Goal: Browse casually

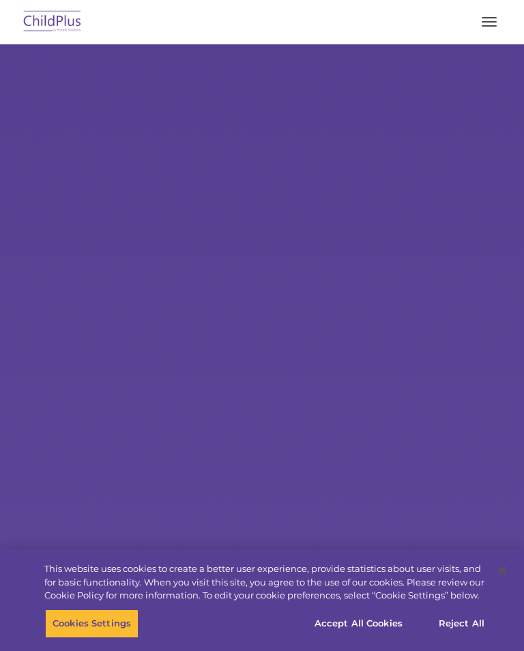
select select "MEDIUM"
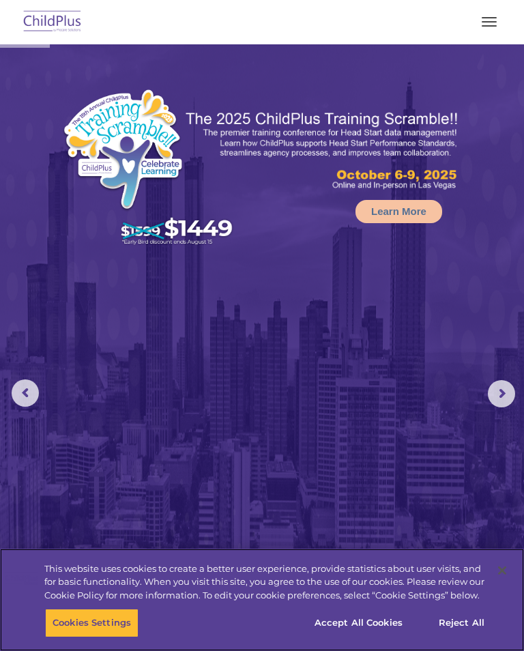
click at [364, 622] on button "Accept All Cookies" at bounding box center [358, 622] width 103 height 29
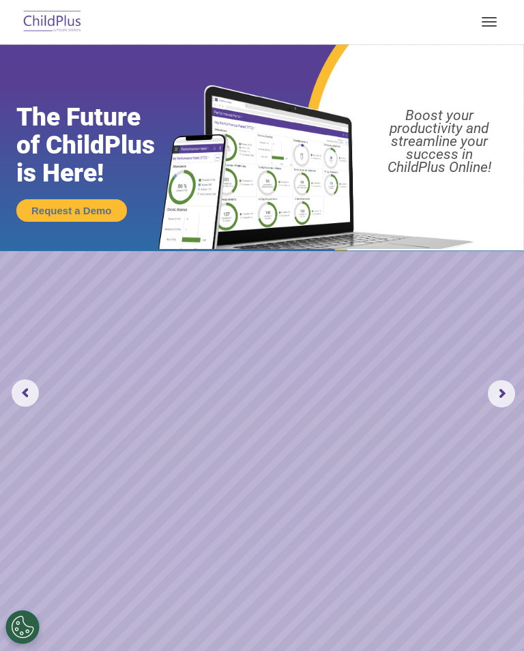
click at [491, 21] on span "button" at bounding box center [489, 21] width 15 height 1
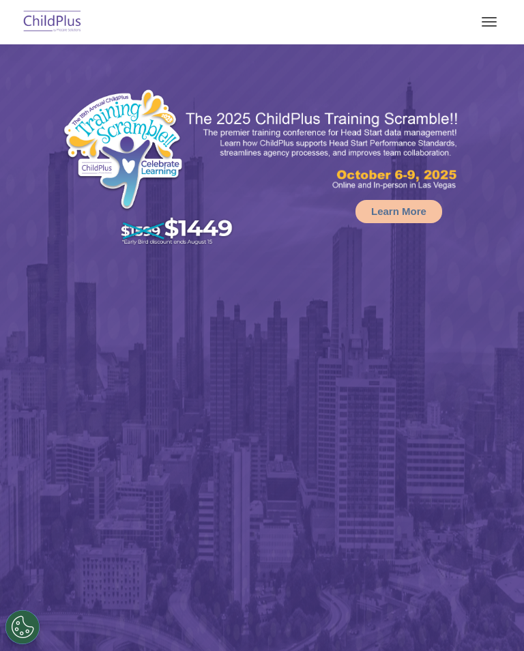
select select "MEDIUM"
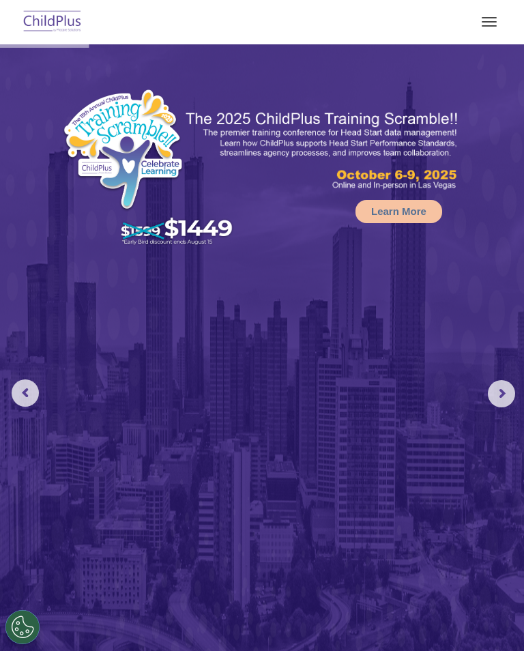
click at [505, 383] on rs-arrow at bounding box center [501, 393] width 27 height 27
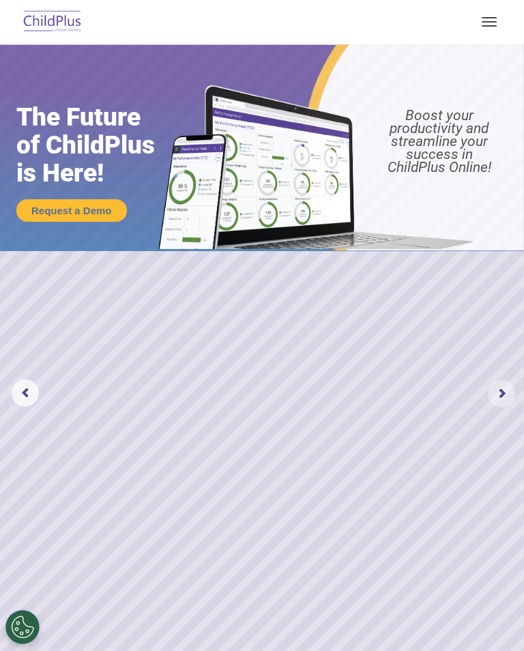
click at [502, 384] on rs-arrow at bounding box center [501, 393] width 27 height 27
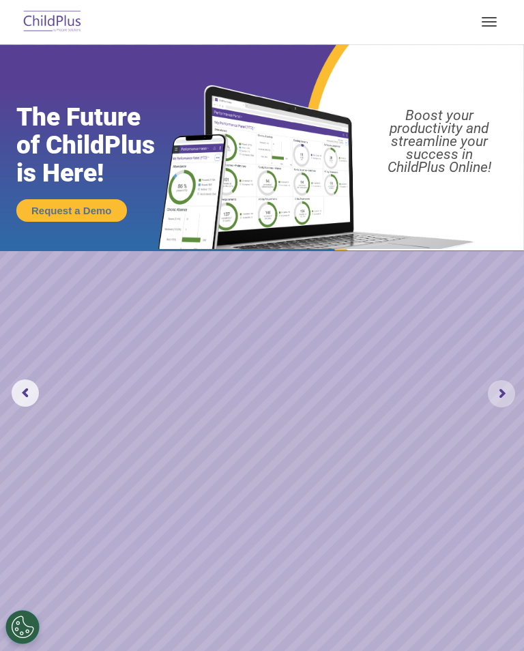
click at [503, 391] on rs-arrow at bounding box center [501, 393] width 27 height 27
click at [500, 392] on rs-arrow at bounding box center [501, 393] width 27 height 27
click at [499, 391] on rs-arrow at bounding box center [501, 393] width 27 height 27
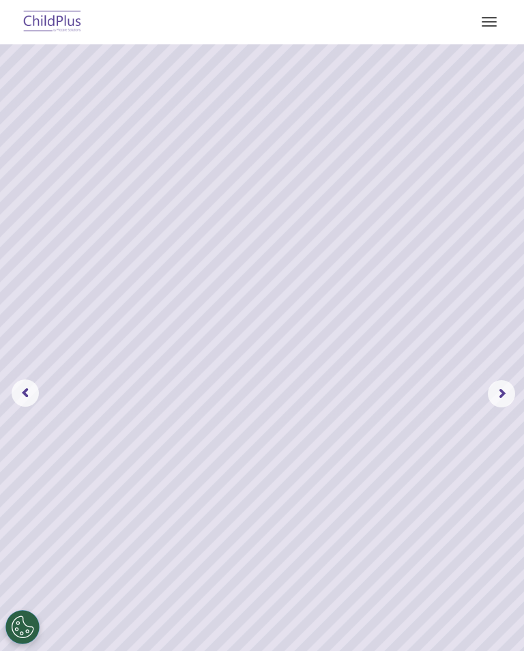
click at [507, 388] on rs-arrow at bounding box center [501, 393] width 27 height 27
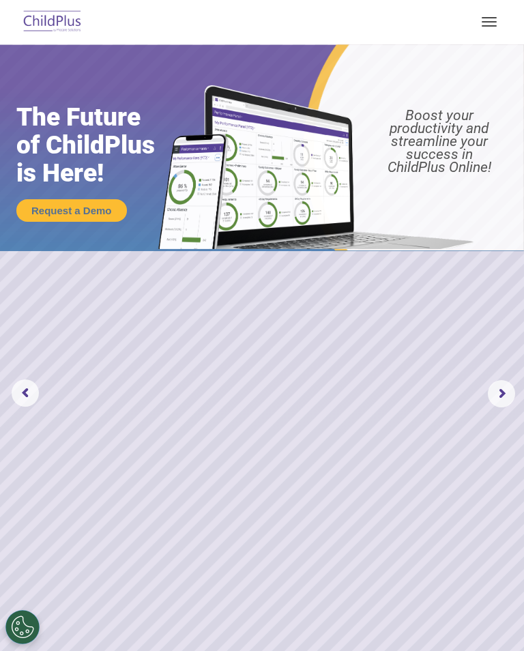
click at [501, 390] on rs-arrow at bounding box center [501, 393] width 27 height 27
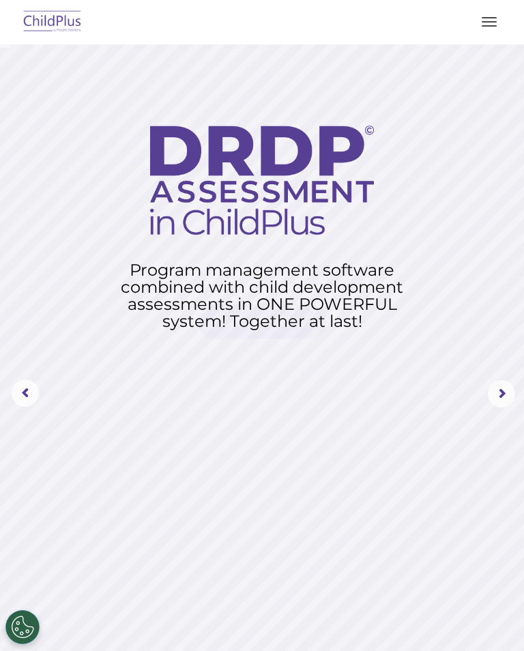
click at [500, 391] on rs-arrow at bounding box center [501, 393] width 27 height 27
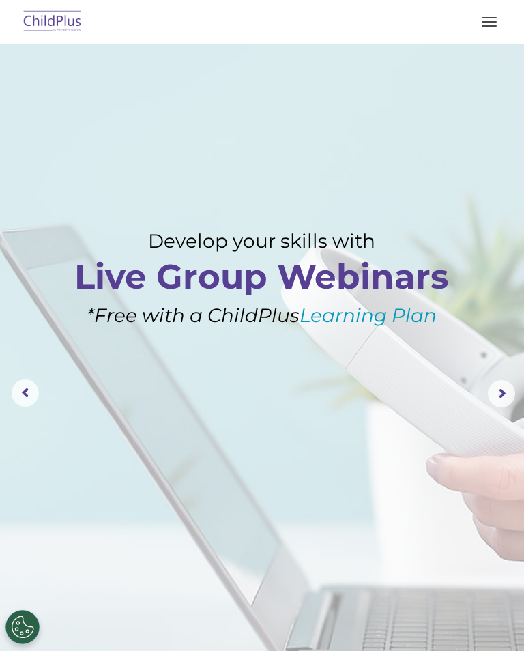
click at [505, 391] on rs-arrow at bounding box center [501, 393] width 27 height 27
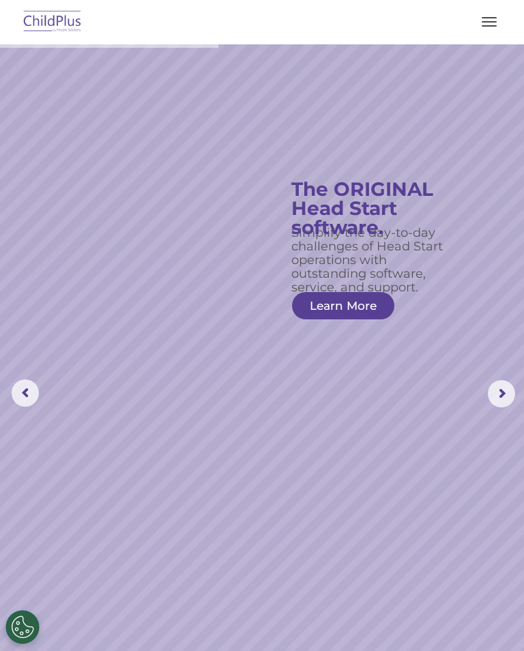
click at [490, 12] on button "button" at bounding box center [489, 22] width 29 height 22
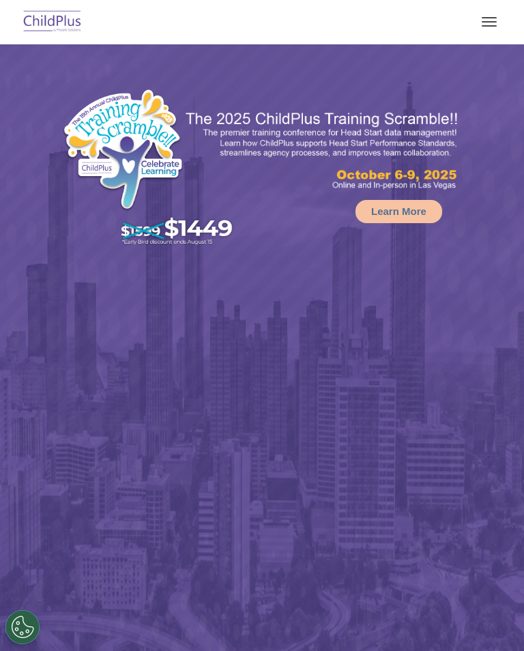
select select "MEDIUM"
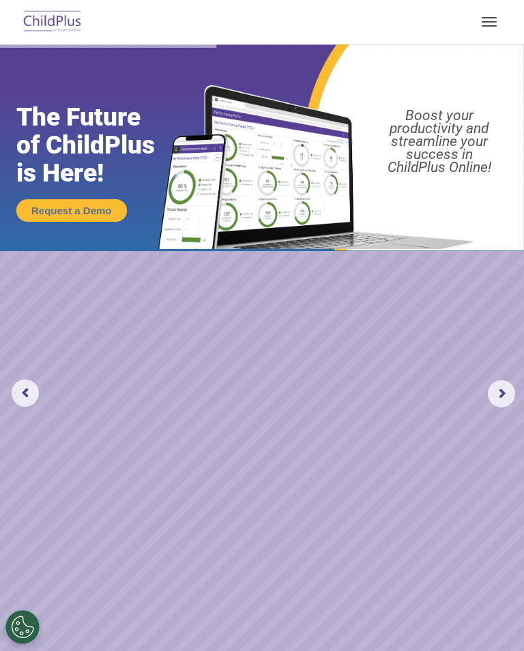
click at [503, 381] on rs-arrow at bounding box center [501, 393] width 27 height 27
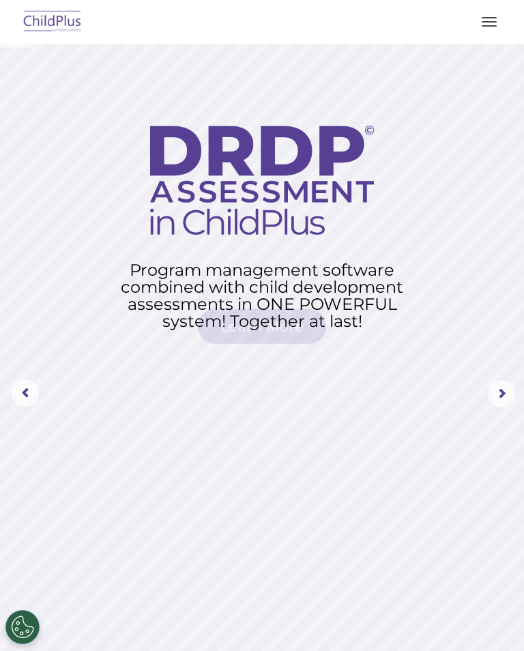
click at [507, 381] on rs-arrow at bounding box center [501, 393] width 27 height 27
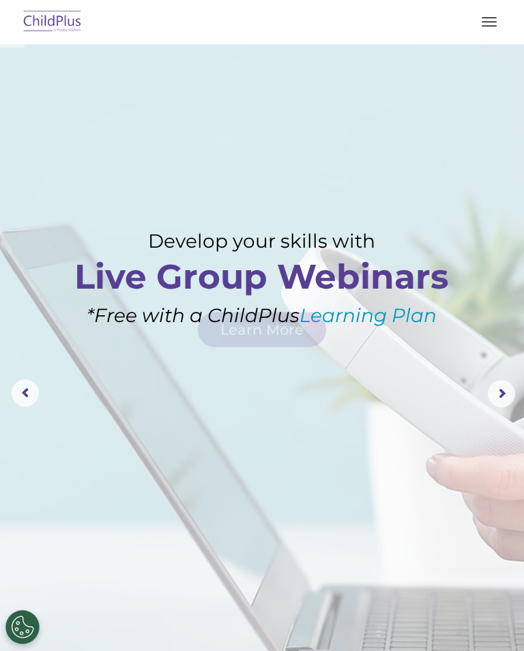
click at [500, 387] on rs-arrow at bounding box center [501, 393] width 27 height 27
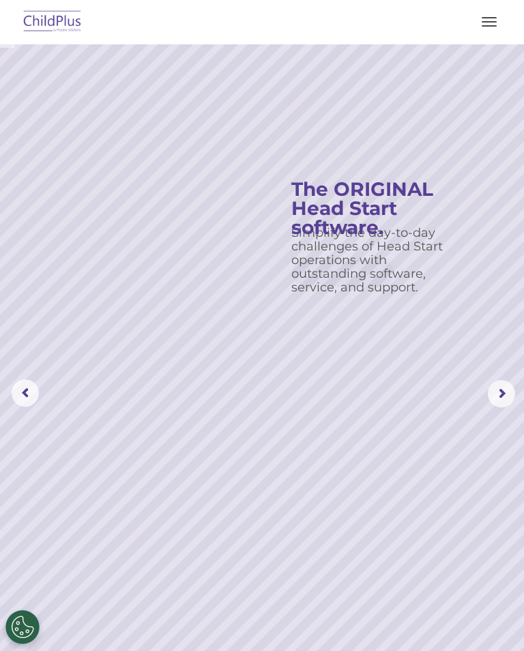
click at [509, 386] on rs-arrow at bounding box center [501, 393] width 27 height 27
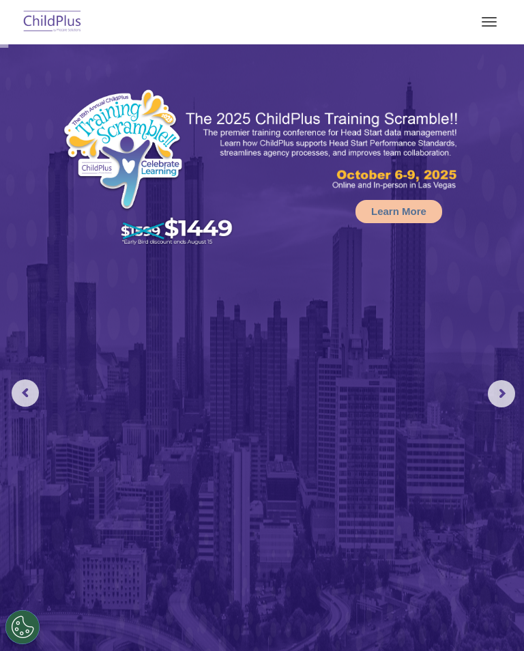
click at [502, 384] on rs-arrow at bounding box center [501, 393] width 27 height 27
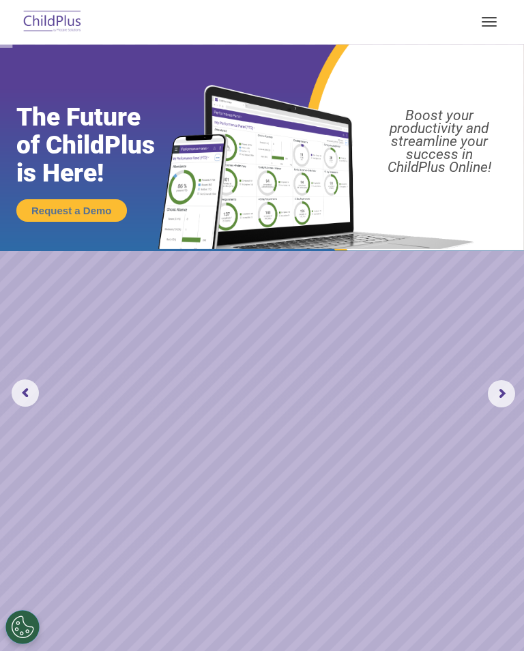
click at [503, 382] on rs-arrow at bounding box center [501, 393] width 27 height 27
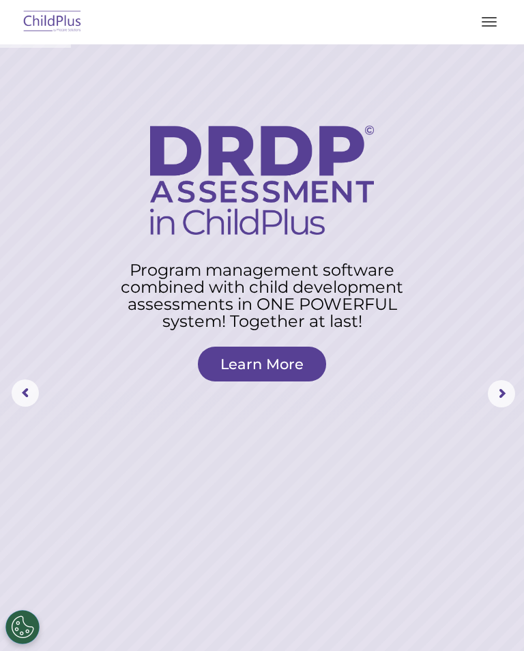
click at [508, 383] on rs-arrow at bounding box center [501, 393] width 27 height 27
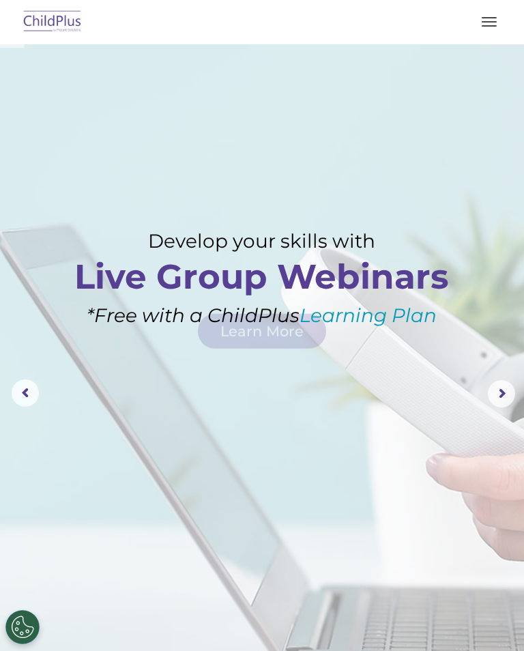
click at [507, 381] on rs-arrow at bounding box center [501, 393] width 27 height 27
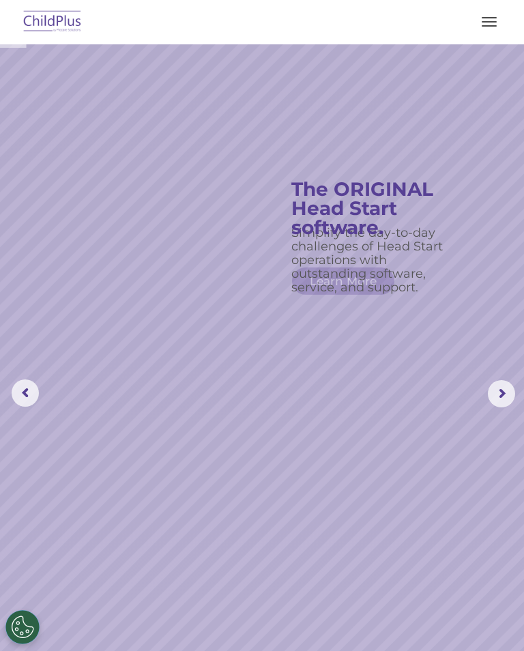
click at [503, 392] on rs-arrow at bounding box center [501, 393] width 27 height 27
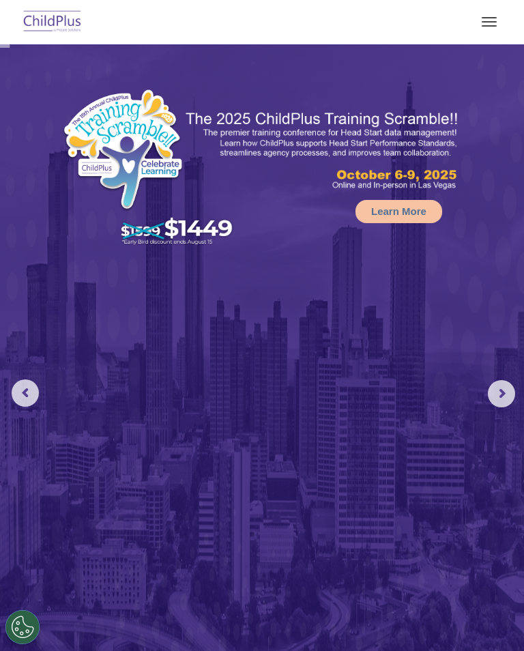
click at [504, 389] on rs-arrow at bounding box center [501, 393] width 27 height 27
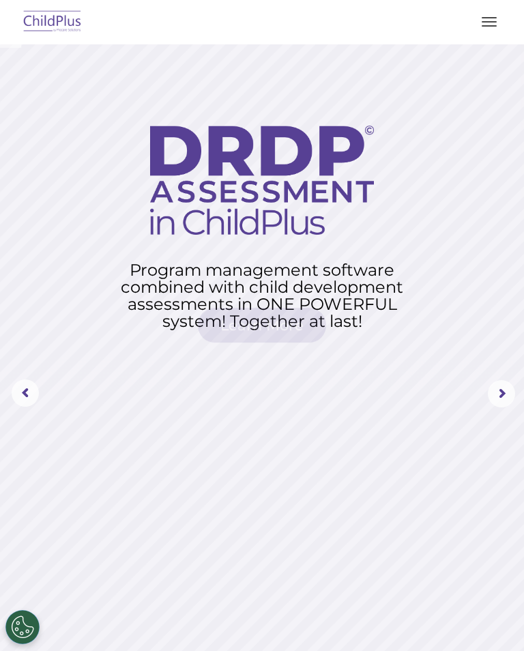
click at [491, 20] on button "button" at bounding box center [489, 22] width 29 height 22
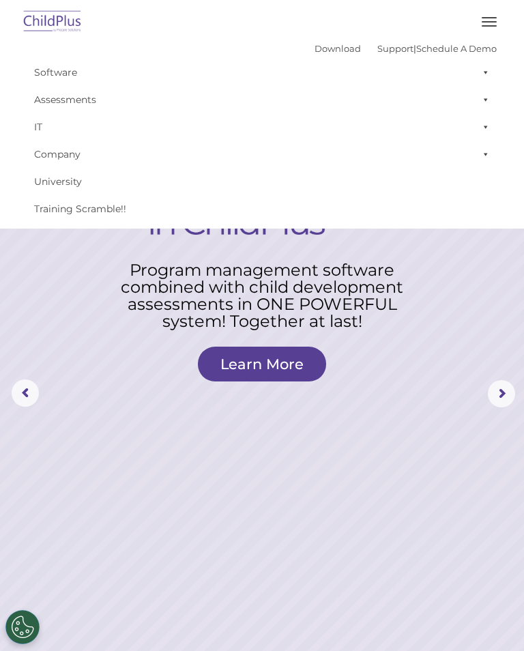
click at [102, 385] on rs-layer at bounding box center [262, 393] width 524 height 698
click at [255, 496] on rs-layer at bounding box center [262, 393] width 524 height 698
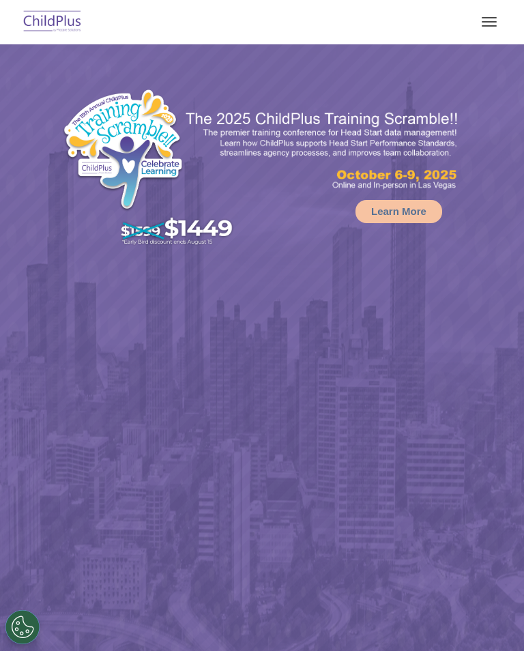
select select "MEDIUM"
